Goal: Information Seeking & Learning: Find contact information

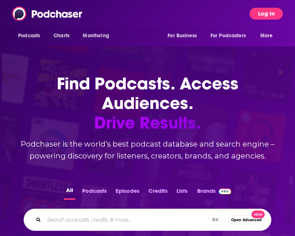
click at [269, 13] on button "Log In" at bounding box center [265, 14] width 33 height 12
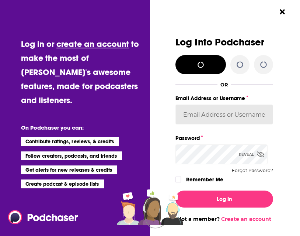
type input "Pamelamcclure"
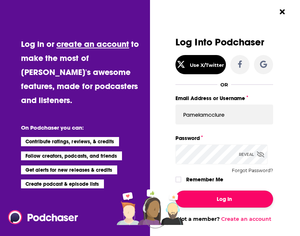
click at [221, 203] on button "Log In" at bounding box center [225, 198] width 98 height 17
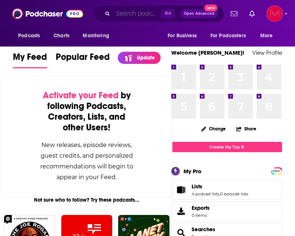
click at [113, 12] on input "Search podcasts, credits, & more..." at bounding box center [137, 14] width 48 height 12
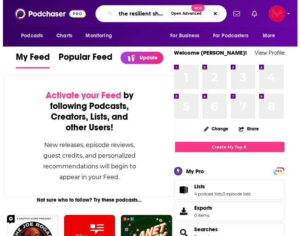
scroll to position [0, 3]
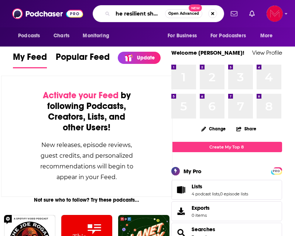
type input "the resilient show"
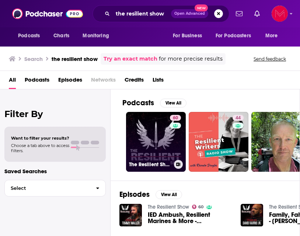
click at [152, 154] on link "60 The Resilient Show" at bounding box center [156, 142] width 60 height 60
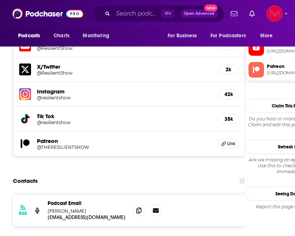
scroll to position [698, 0]
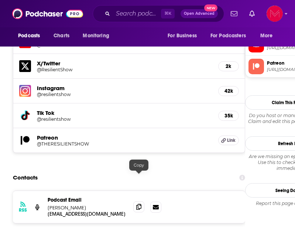
click at [141, 204] on icon at bounding box center [138, 207] width 5 height 6
click at [140, 204] on icon at bounding box center [138, 207] width 5 height 6
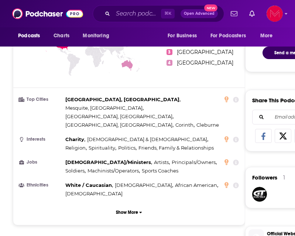
scroll to position [395, 0]
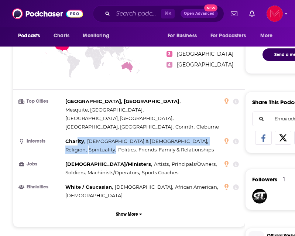
drag, startPoint x: 155, startPoint y: 128, endPoint x: 76, endPoint y: 124, distance: 79.1
click at [76, 137] on div "Charity , [DEMOGRAPHIC_DATA] & [DEMOGRAPHIC_DATA] , Religion , Spirituality , P…" at bounding box center [144, 145] width 158 height 17
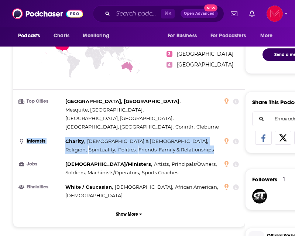
drag, startPoint x: 134, startPoint y: 134, endPoint x: 63, endPoint y: 121, distance: 72.5
click at [63, 137] on li "Interests Charity , [DEMOGRAPHIC_DATA] & [DEMOGRAPHIC_DATA] , Religion , Spirit…" at bounding box center [129, 145] width 220 height 17
copy li "Interests Charity , [DEMOGRAPHIC_DATA] & [DEMOGRAPHIC_DATA] , Religion , Spirit…"
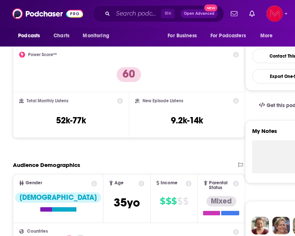
scroll to position [173, 0]
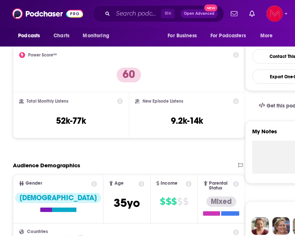
click at [122, 102] on icon at bounding box center [120, 101] width 6 height 6
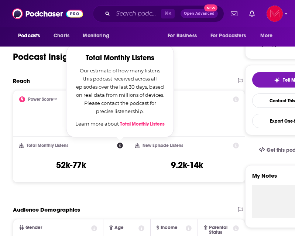
scroll to position [121, 0]
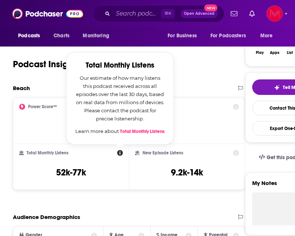
click at [148, 131] on link "Total Monthly Listens" at bounding box center [142, 131] width 45 height 6
click at [139, 15] on input "Search podcasts, credits, & more..." at bounding box center [137, 14] width 48 height 12
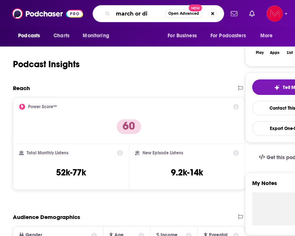
type input "march or die"
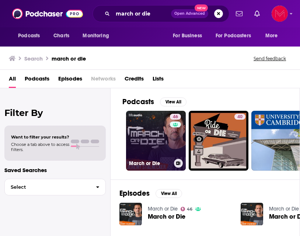
click at [156, 140] on link "46 March or Die" at bounding box center [156, 141] width 60 height 60
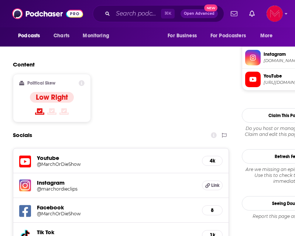
scroll to position [606, 0]
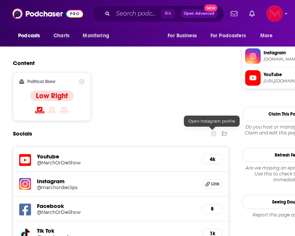
click at [214, 181] on span "Link" at bounding box center [215, 184] width 8 height 6
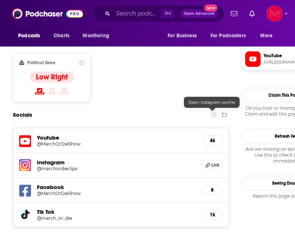
scroll to position [625, 0]
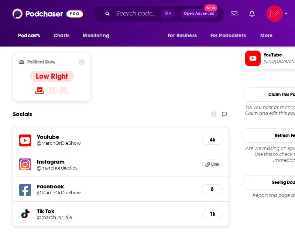
click at [216, 186] on h5 "8" at bounding box center [212, 189] width 8 height 6
click at [56, 183] on h5 "Facebook" at bounding box center [116, 186] width 159 height 7
click at [29, 184] on icon at bounding box center [25, 190] width 12 height 12
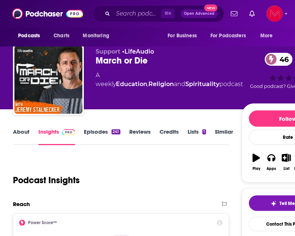
scroll to position [0, 0]
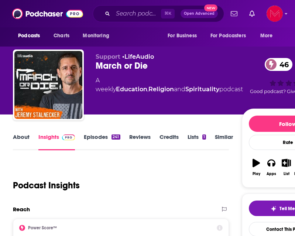
click at [25, 135] on link "About" at bounding box center [21, 141] width 17 height 17
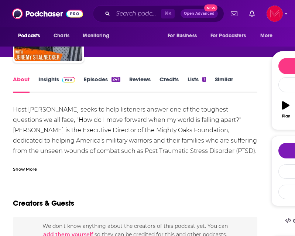
scroll to position [59, 0]
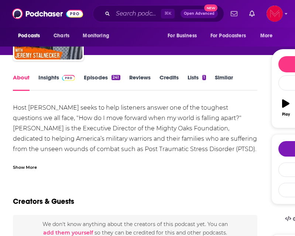
click at [32, 166] on div "Show More" at bounding box center [25, 166] width 24 height 7
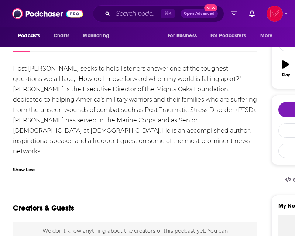
scroll to position [99, 0]
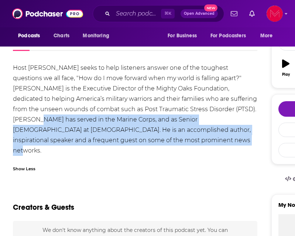
drag, startPoint x: 135, startPoint y: 120, endPoint x: 147, endPoint y: 151, distance: 33.7
click at [147, 151] on div "Host [PERSON_NAME] seeks to help listeners answer one of the toughest questions…" at bounding box center [135, 109] width 244 height 93
copy div "[PERSON_NAME] has served in the Marine Corps, and as Senior [DEMOGRAPHIC_DATA] …"
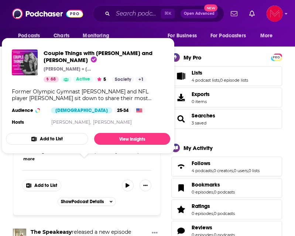
scroll to position [114, 0]
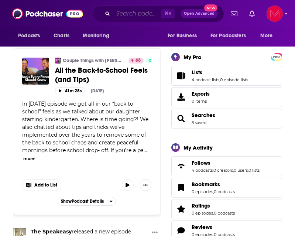
click at [154, 16] on input "Search podcasts, credits, & more..." at bounding box center [137, 14] width 48 height 12
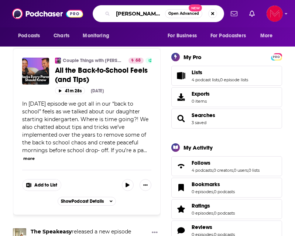
type input "[PERSON_NAME]"
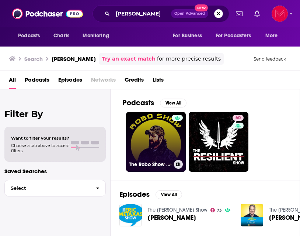
click at [181, 151] on div at bounding box center [177, 137] width 11 height 45
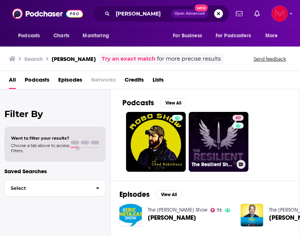
click at [222, 148] on link "60 The Resilient Show" at bounding box center [219, 142] width 60 height 60
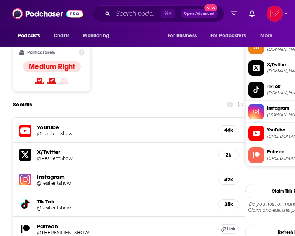
scroll to position [610, 0]
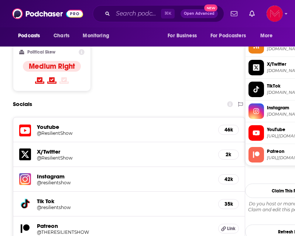
click at [47, 130] on h5 "@ResilientShow" at bounding box center [63, 133] width 53 height 6
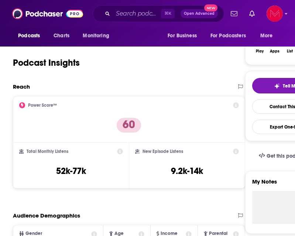
scroll to position [0, 0]
